Goal: Information Seeking & Learning: Understand process/instructions

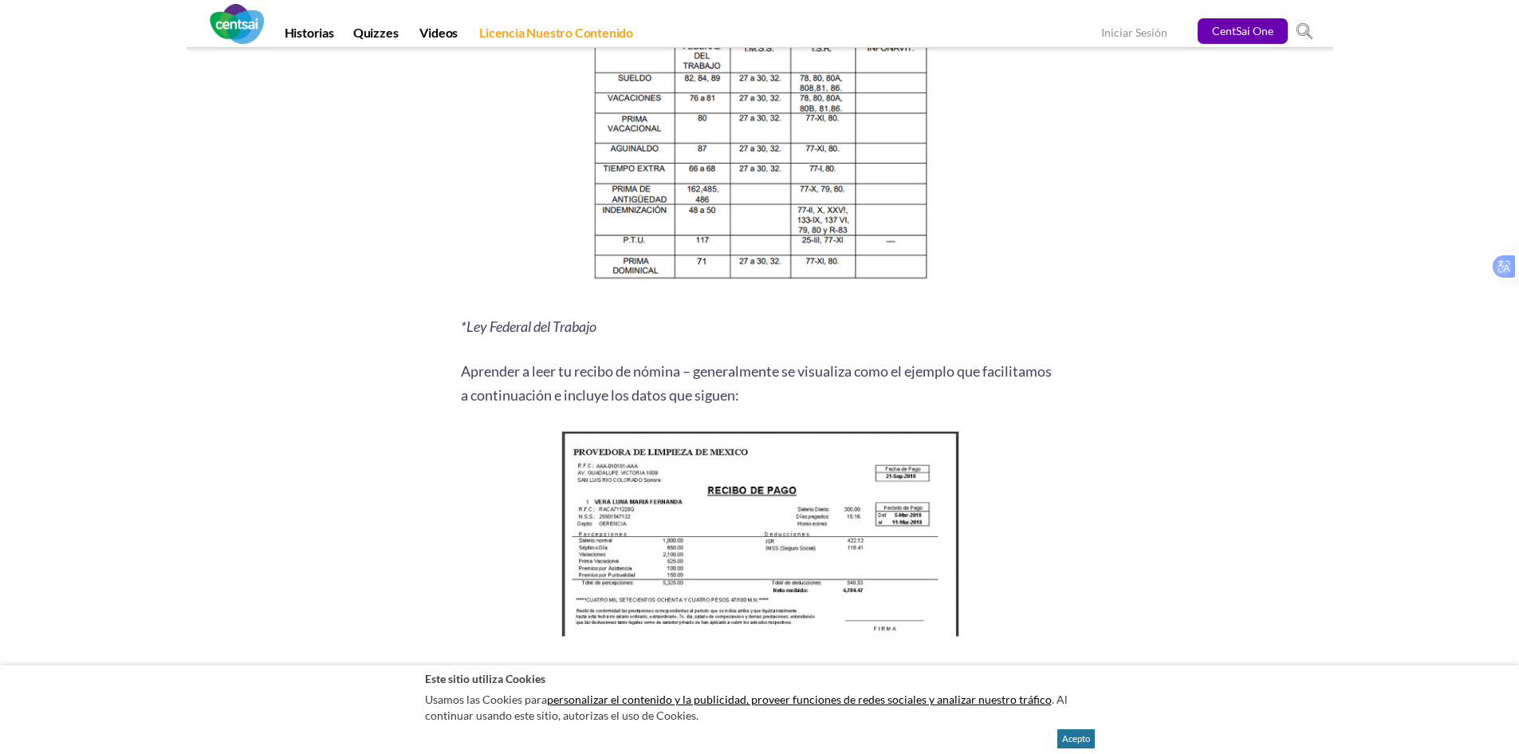
scroll to position [1914, 0]
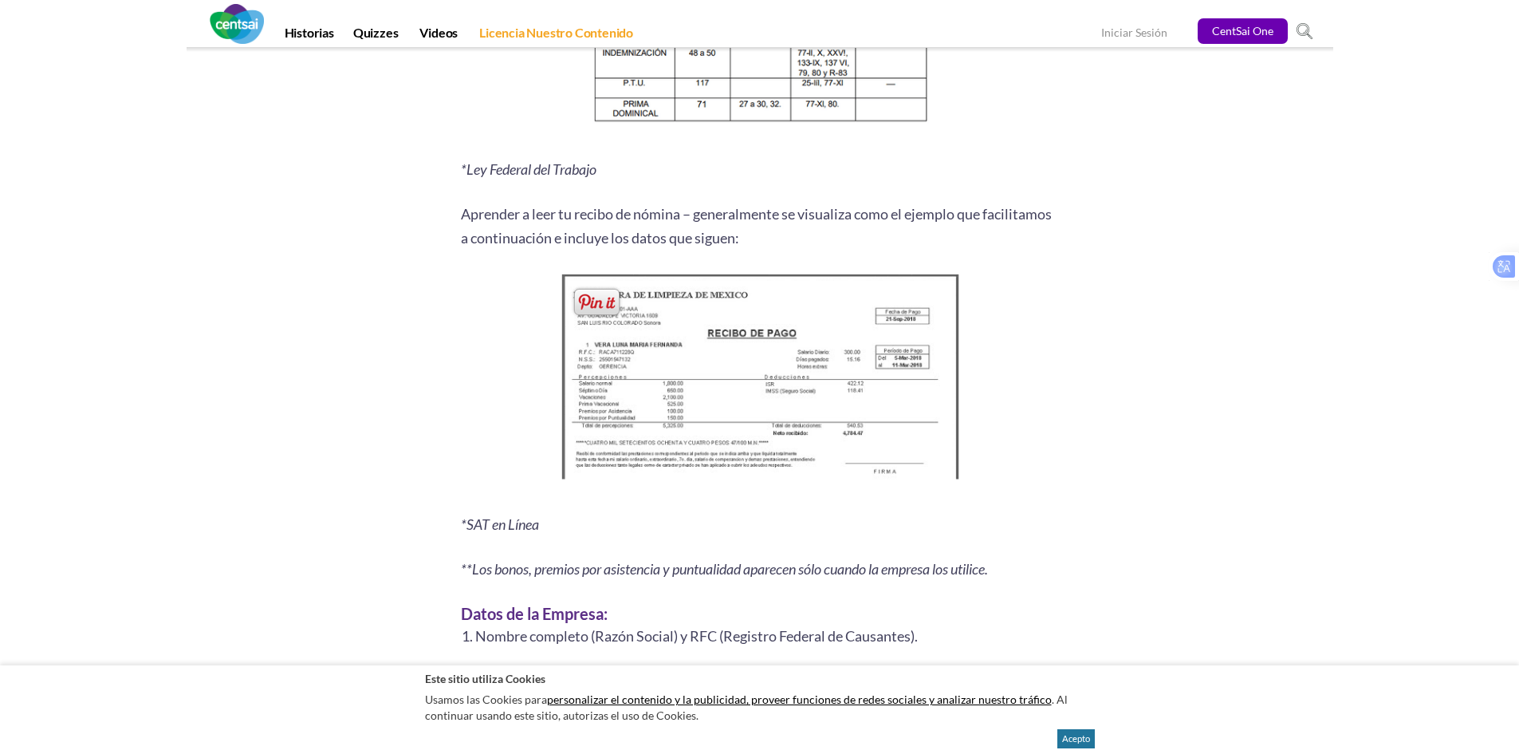
click at [770, 353] on img at bounding box center [759, 381] width 409 height 223
click at [592, 297] on span at bounding box center [597, 302] width 52 height 33
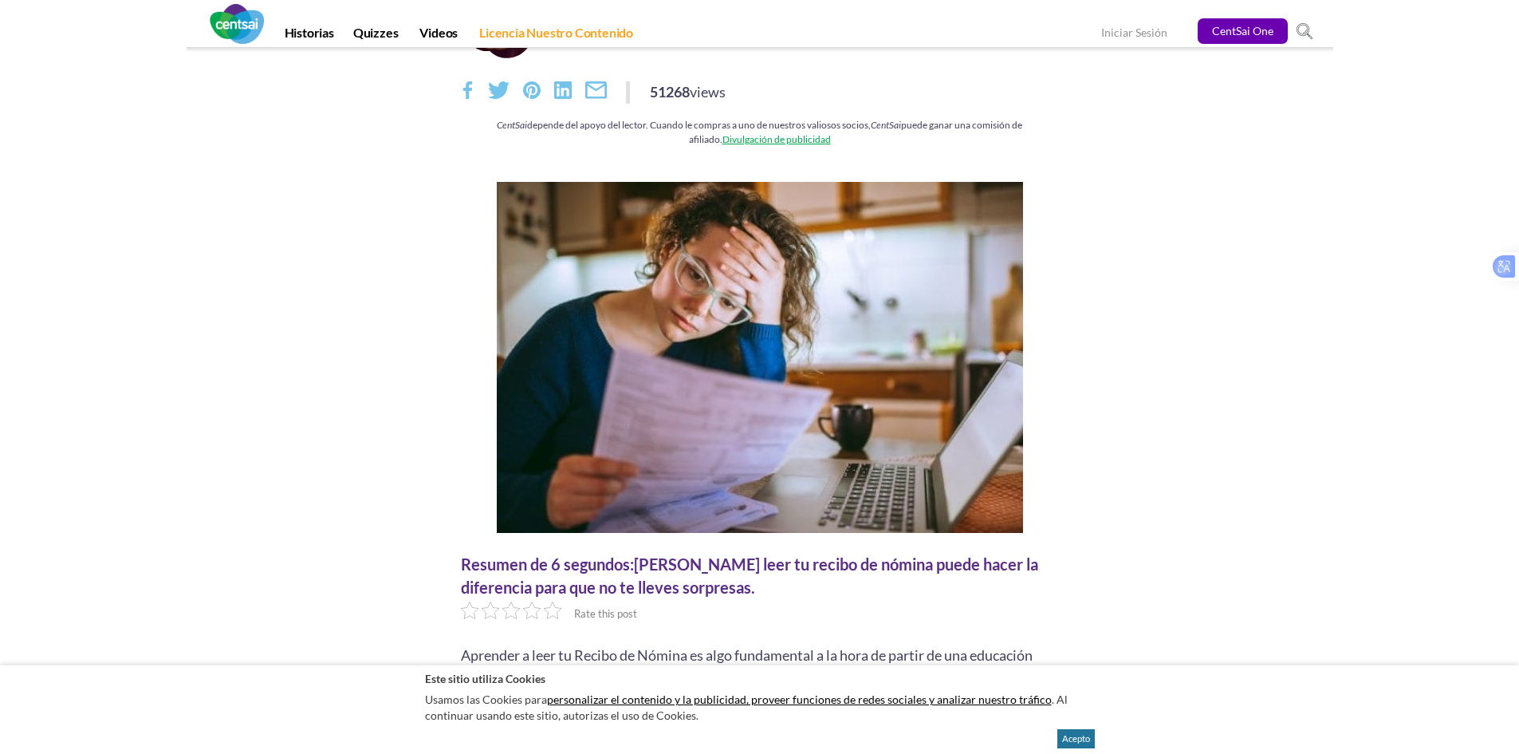
scroll to position [0, 0]
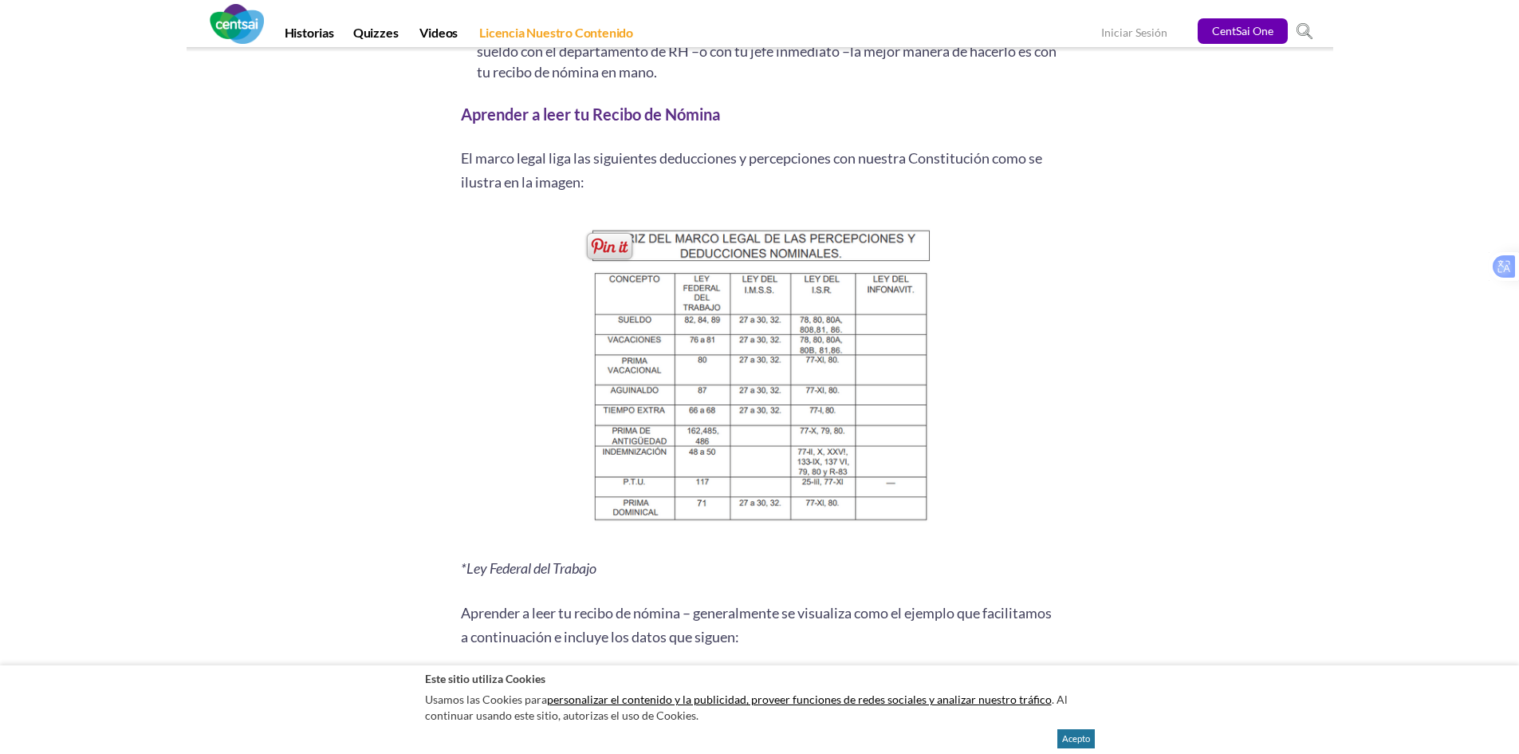
scroll to position [1914, 0]
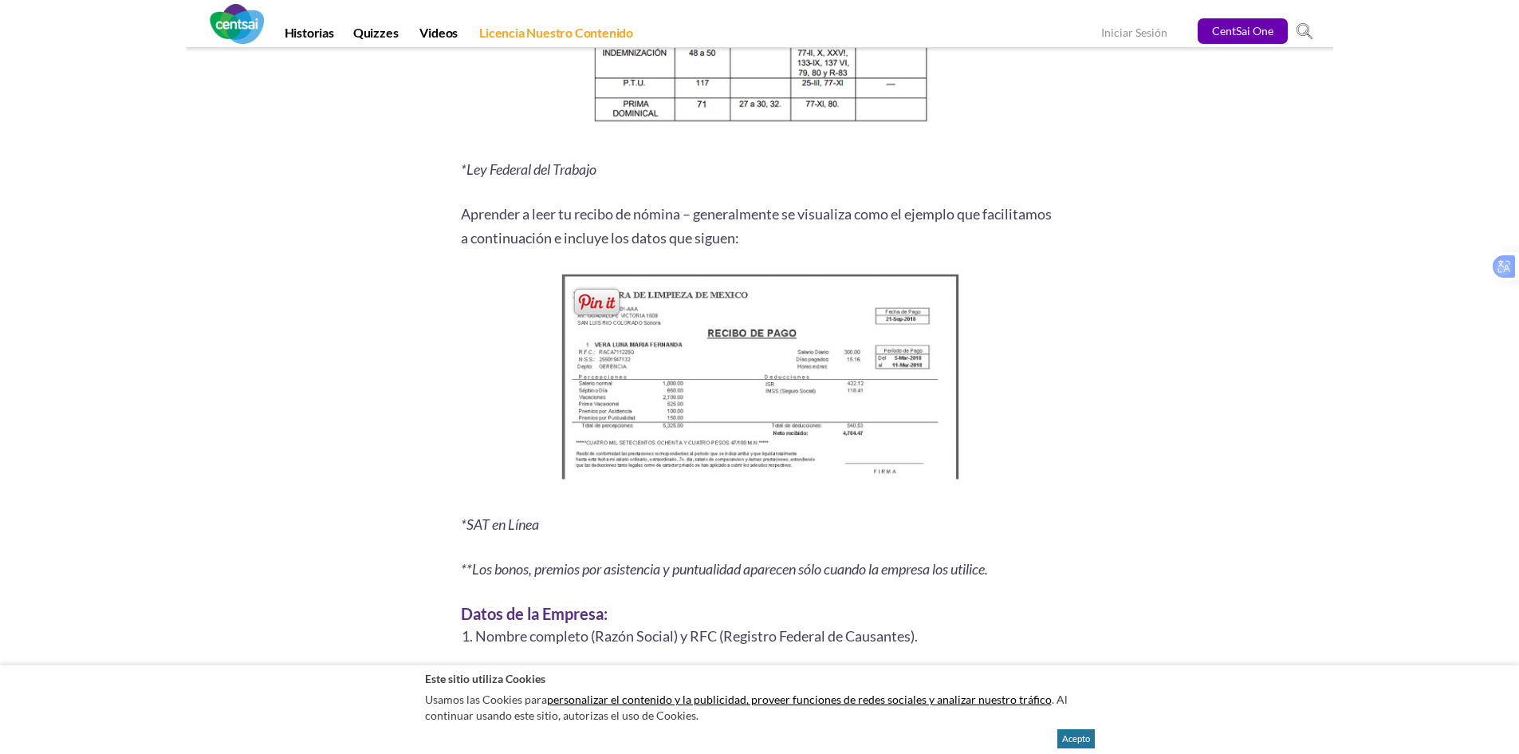
click at [739, 339] on img at bounding box center [759, 381] width 409 height 223
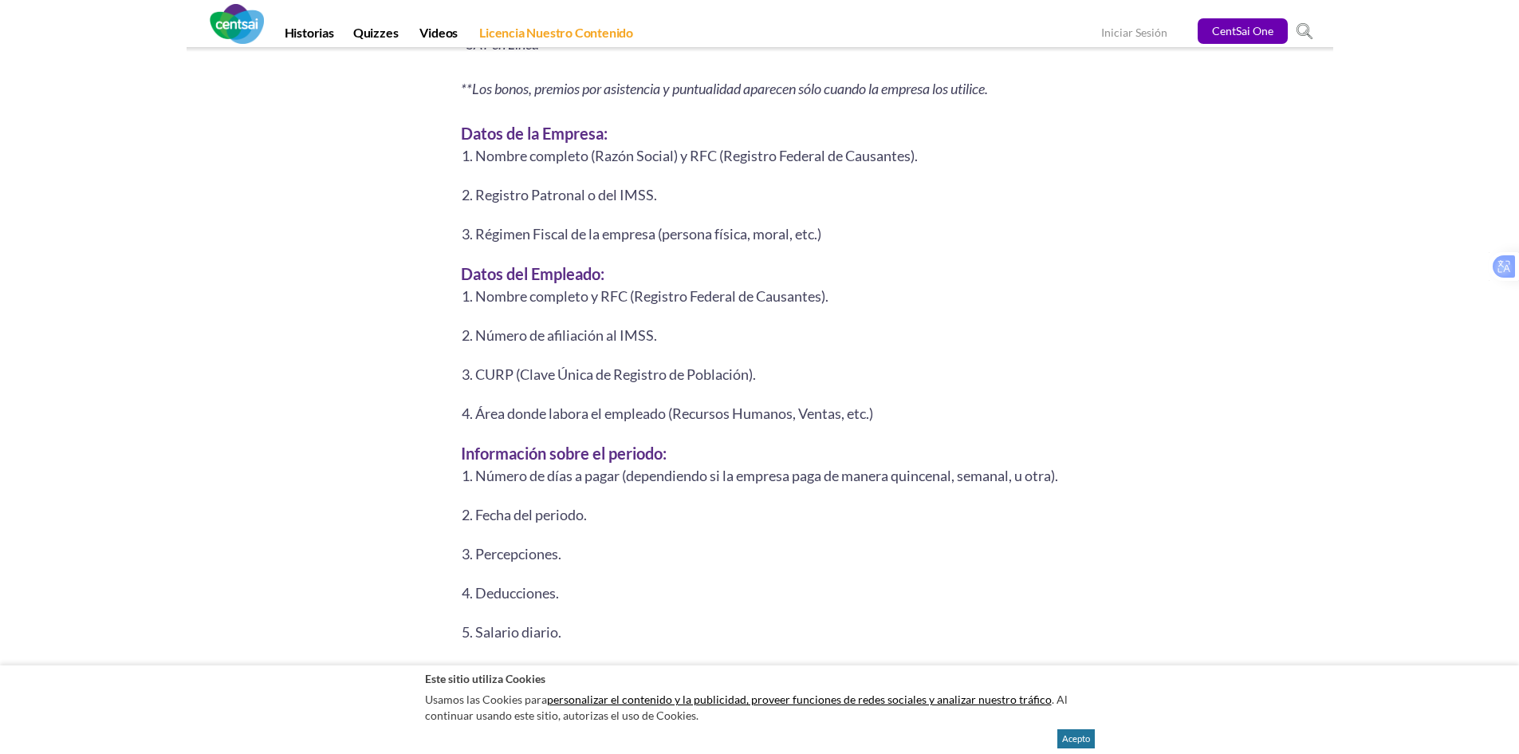
scroll to position [2075, 0]
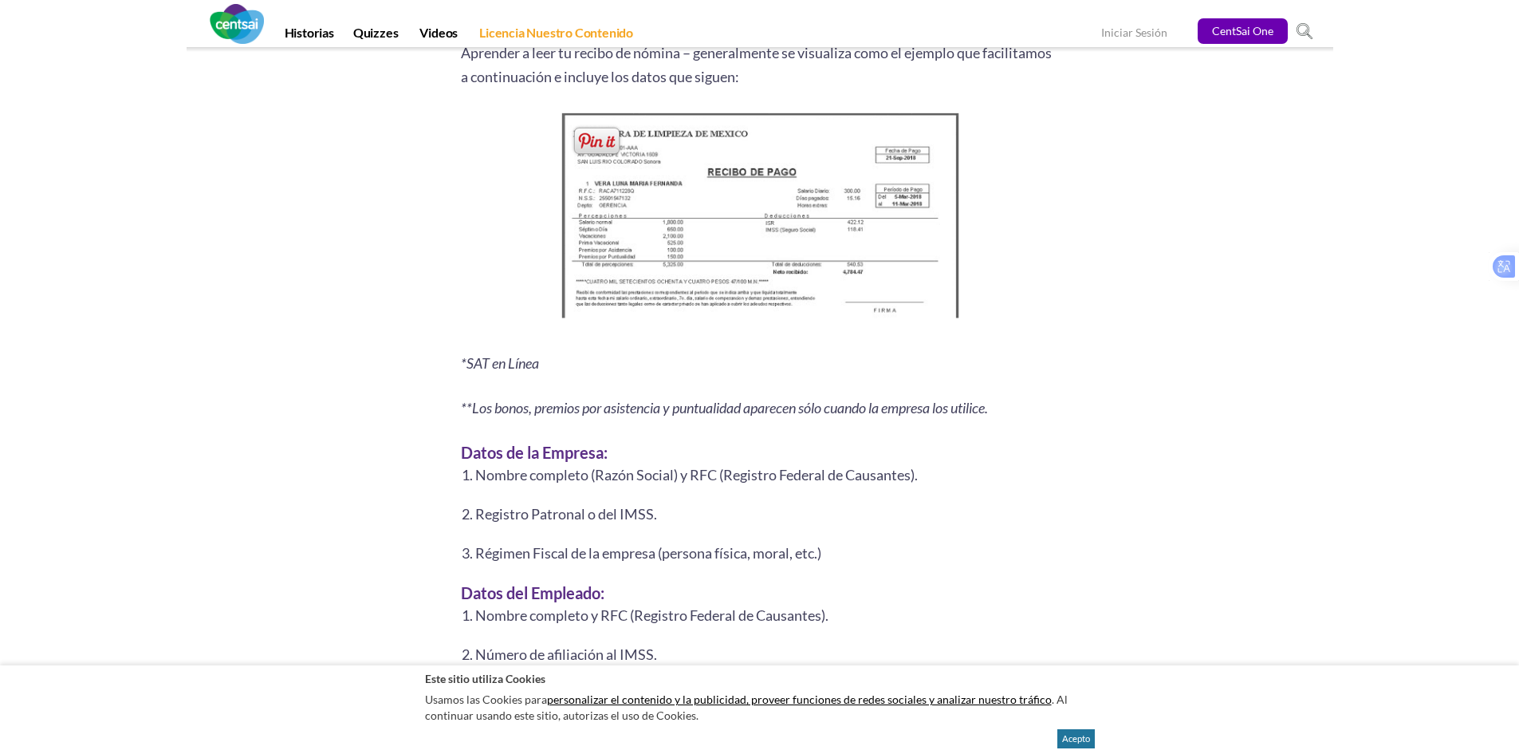
click at [757, 293] on img at bounding box center [759, 219] width 409 height 223
click at [757, 215] on img at bounding box center [759, 219] width 409 height 223
click at [758, 214] on img at bounding box center [759, 219] width 409 height 223
click at [593, 141] on span at bounding box center [597, 140] width 52 height 33
